Goal: Task Accomplishment & Management: Manage account settings

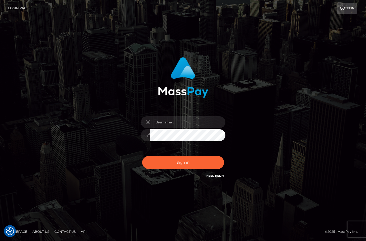
drag, startPoint x: 200, startPoint y: 24, endPoint x: 209, endPoint y: 1, distance: 24.1
click at [200, 23] on div "Sign in" at bounding box center [183, 120] width 366 height 214
click at [182, 122] on input "text" at bounding box center [187, 122] width 75 height 12
type input "christianc.xcite"
click at [198, 161] on button "Sign in" at bounding box center [183, 162] width 82 height 13
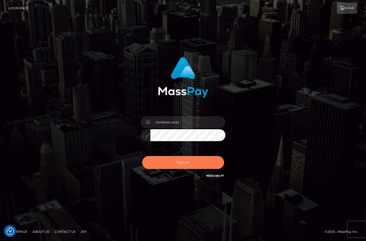
click at [176, 163] on button "Sign in" at bounding box center [183, 162] width 82 height 13
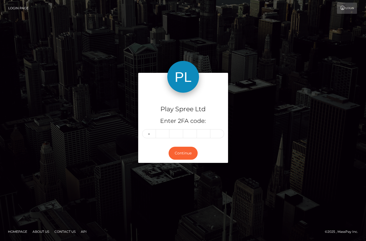
type input "2"
type input "0"
type input "2"
type input "7"
type input "4"
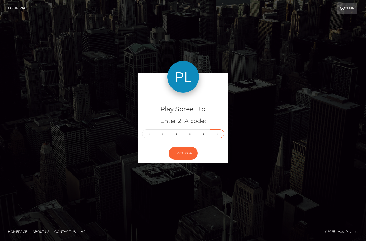
type input "6"
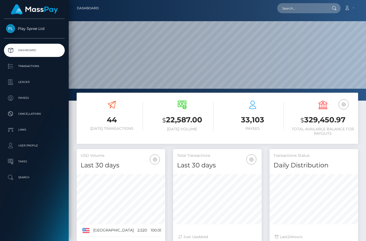
scroll to position [94, 89]
click at [324, 117] on h3 "$ 329,450.97" at bounding box center [323, 120] width 62 height 11
click at [324, 118] on h3 "$ 329,450.97" at bounding box center [323, 120] width 62 height 11
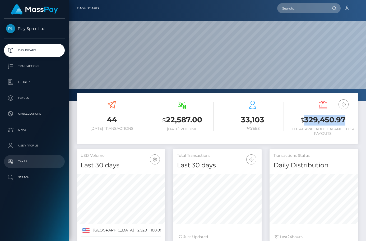
copy h3 "329,450.97"
